Goal: Task Accomplishment & Management: Use online tool/utility

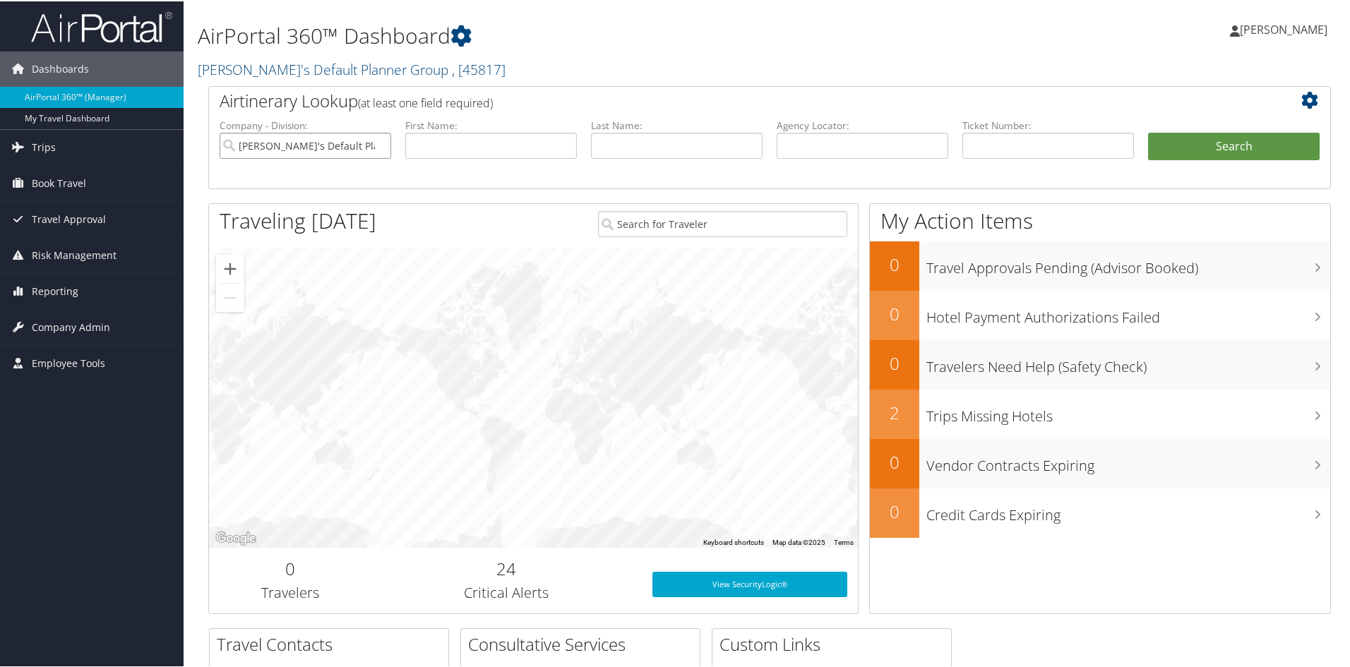
drag, startPoint x: 376, startPoint y: 143, endPoint x: 393, endPoint y: 142, distance: 16.3
click at [376, 143] on input "Anita's Default Planner Group" at bounding box center [306, 144] width 172 height 26
click at [442, 143] on input "text" at bounding box center [491, 144] width 172 height 26
type input "Shelby"
type input "Campbell"
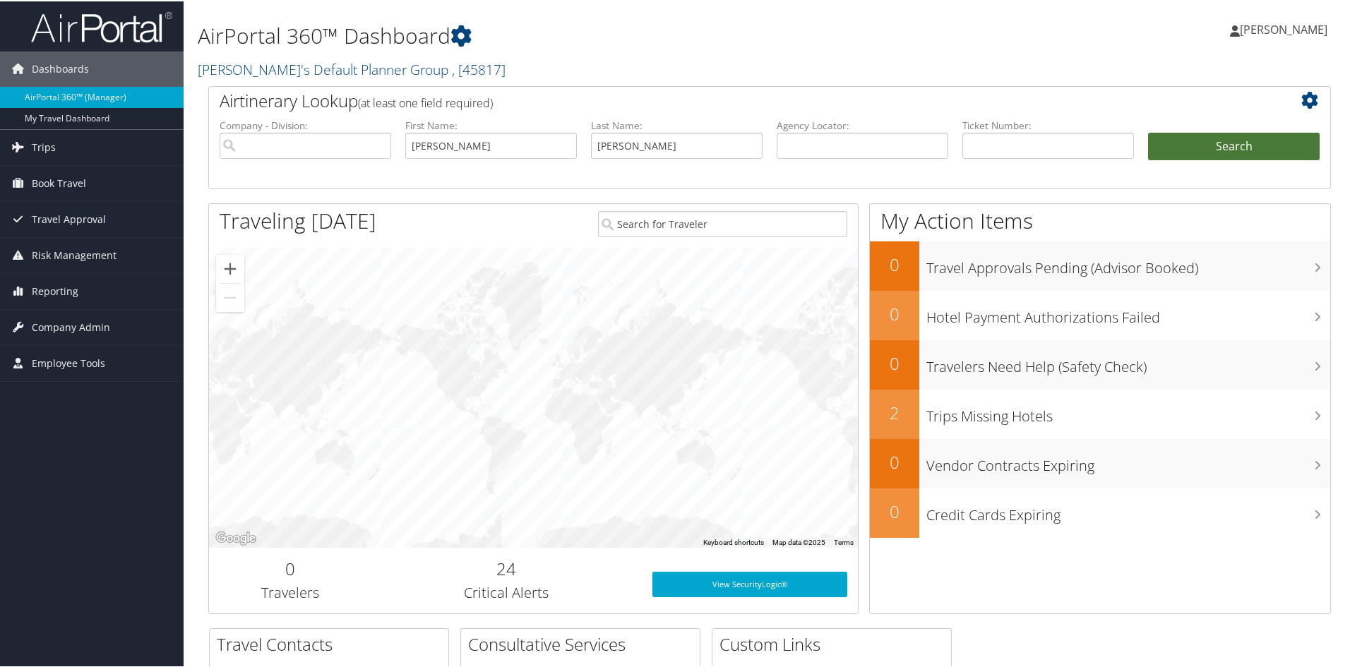
click at [1221, 148] on button "Search" at bounding box center [1234, 145] width 172 height 28
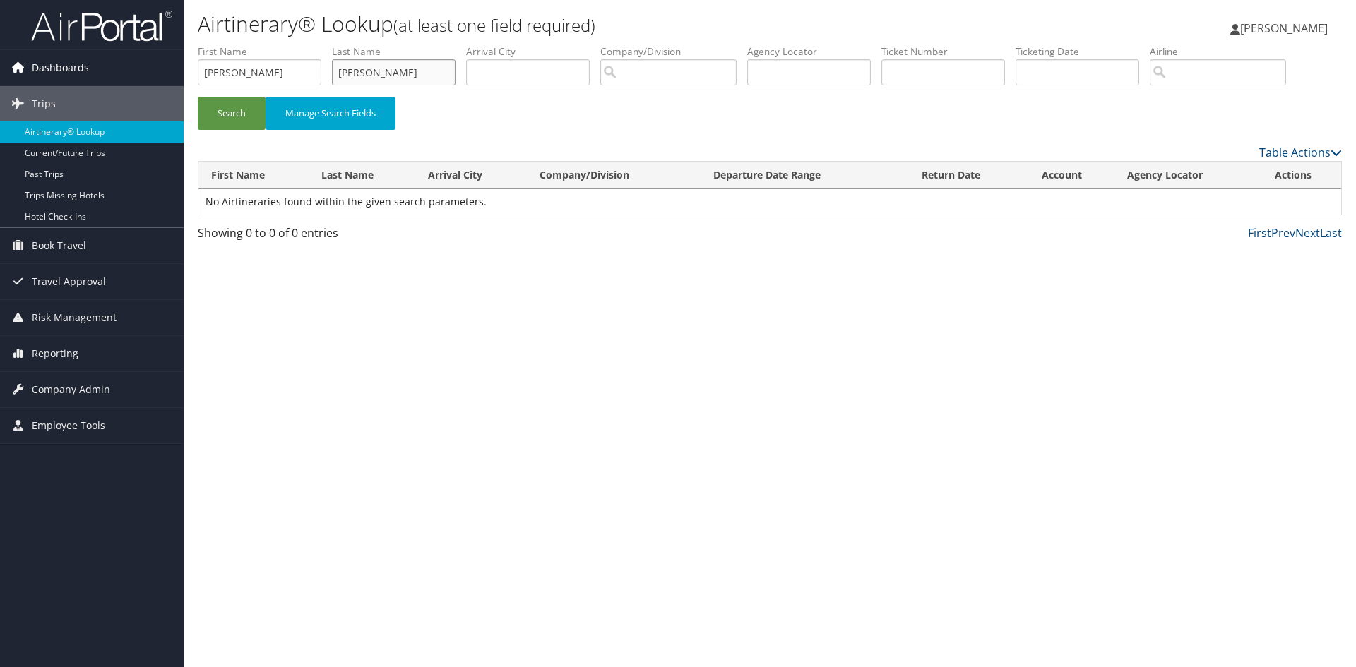
drag, startPoint x: 411, startPoint y: 75, endPoint x: 157, endPoint y: 75, distance: 253.5
click at [157, 75] on div "Dashboards AirPortal 360™ (Manager) My Travel Dashboard Trips Airtinerary® Look…" at bounding box center [678, 333] width 1356 height 667
click at [218, 113] on button "Search" at bounding box center [232, 113] width 68 height 33
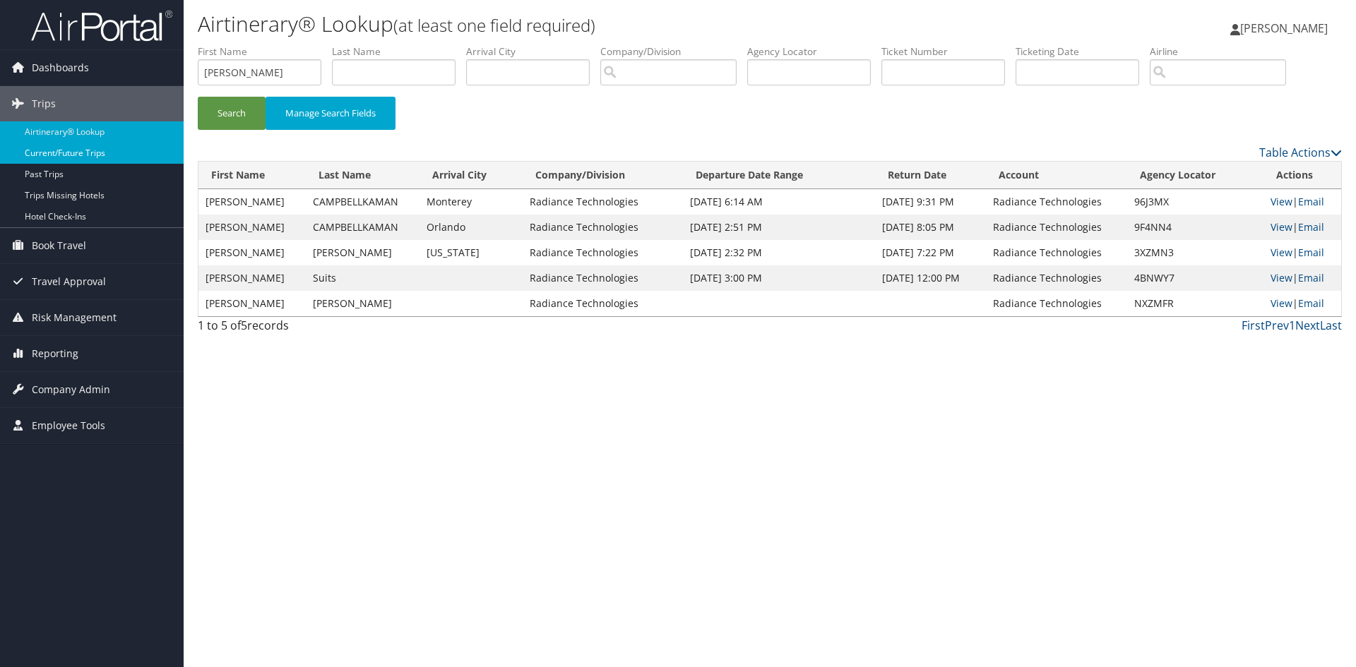
click at [81, 152] on link "Current/Future Trips" at bounding box center [92, 153] width 184 height 21
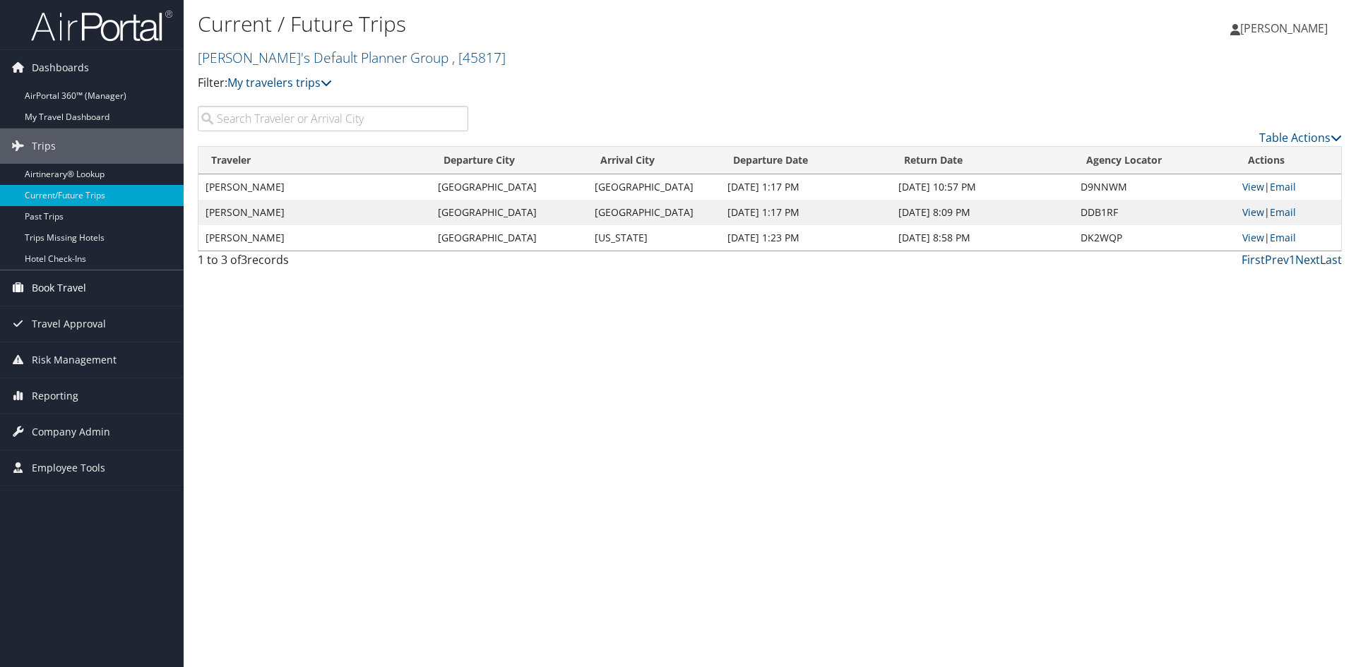
click at [52, 282] on span "Book Travel" at bounding box center [59, 287] width 54 height 35
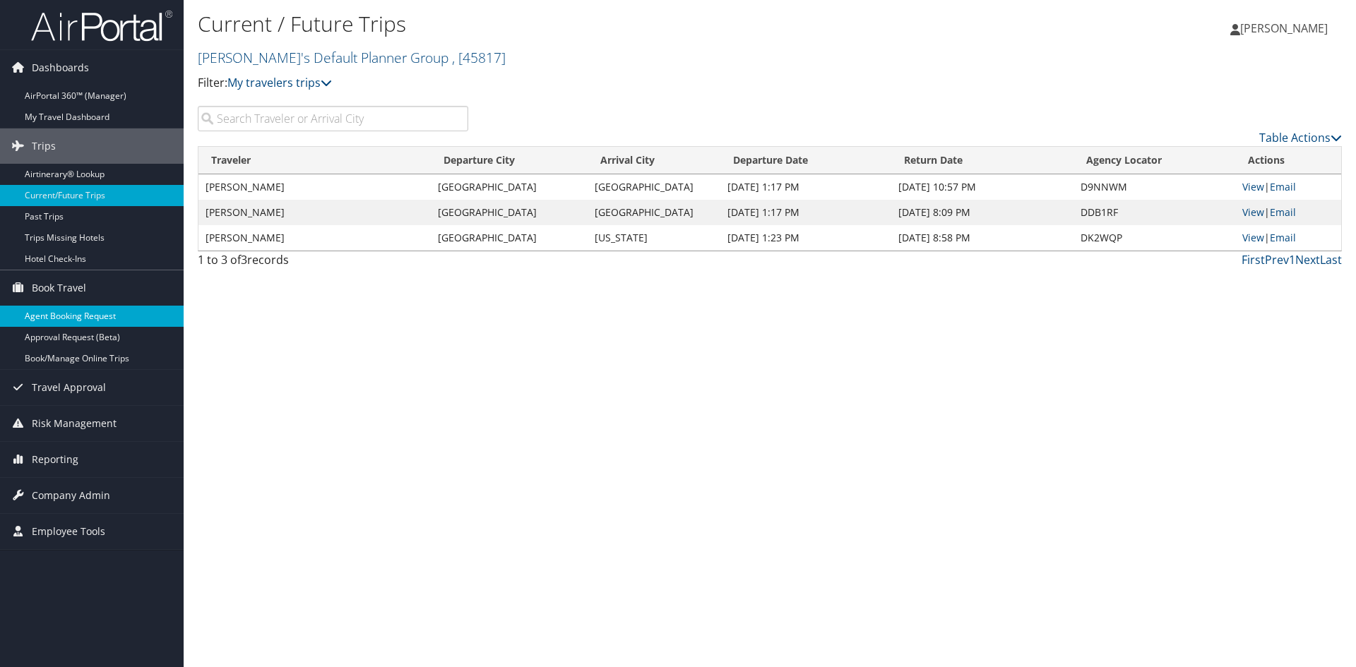
click at [102, 316] on link "Agent Booking Request" at bounding box center [92, 316] width 184 height 21
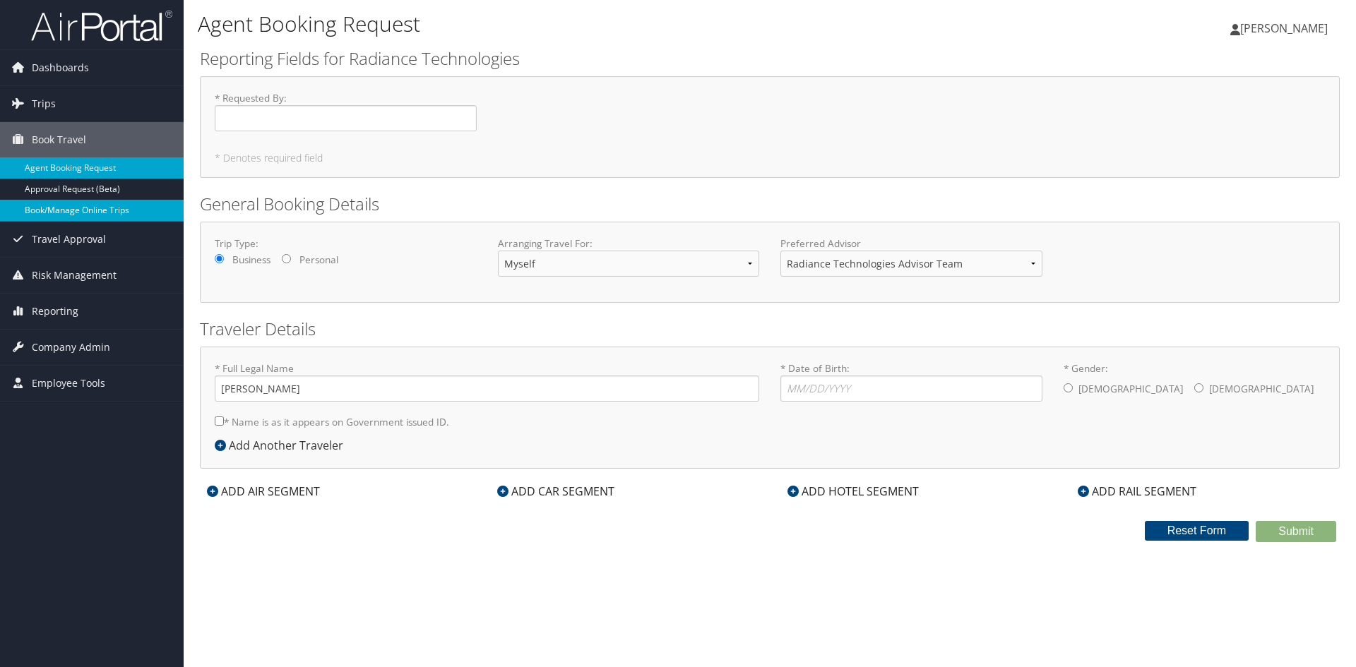
click at [88, 208] on link "Book/Manage Online Trips" at bounding box center [92, 210] width 184 height 21
